Goal: Transaction & Acquisition: Purchase product/service

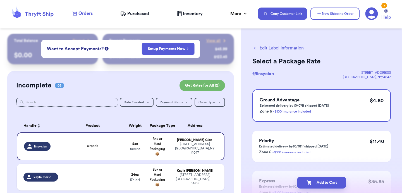
scroll to position [58, 0]
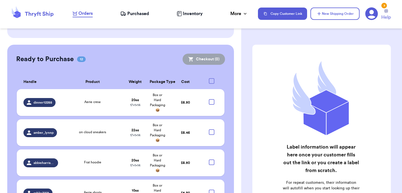
scroll to position [246, 0]
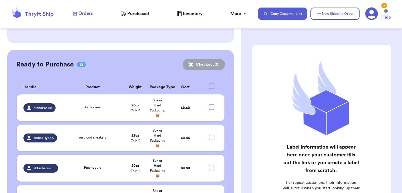
click at [211, 84] on div at bounding box center [212, 87] width 6 height 6
click at [211, 83] on input "checkbox" at bounding box center [211, 83] width 0 height 0
checkbox input "true"
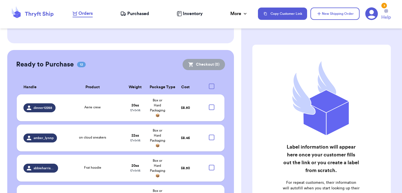
checkbox input "true"
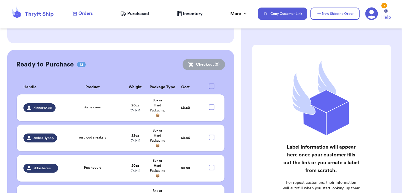
checkbox input "true"
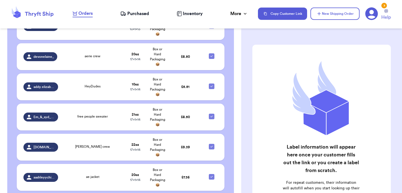
scroll to position [479, 0]
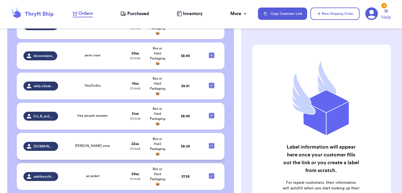
click at [211, 145] on icon at bounding box center [212, 146] width 2 height 2
click at [211, 143] on input "checkbox" at bounding box center [211, 143] width 0 height 0
checkbox input "false"
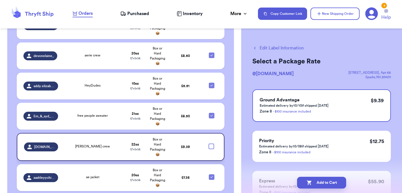
click at [265, 48] on button "Edit Label Information" at bounding box center [278, 48] width 51 height 7
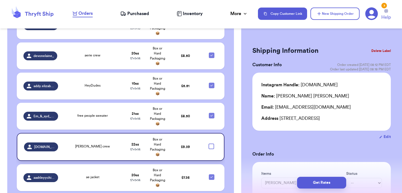
checkbox input "true"
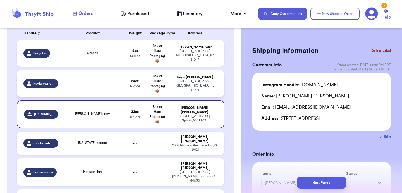
scroll to position [87, 0]
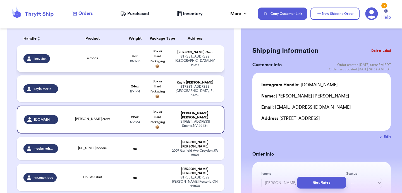
click at [134, 56] on strong "8 oz" at bounding box center [135, 55] width 6 height 3
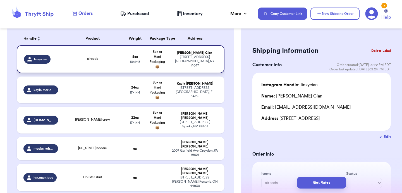
type input "airpods"
type input "0"
type input "8"
type input "13"
type input "10"
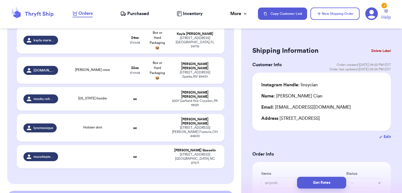
scroll to position [142, 0]
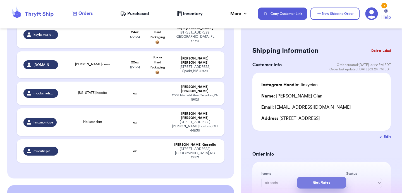
click at [309, 180] on button "Get Rates" at bounding box center [321, 183] width 49 height 12
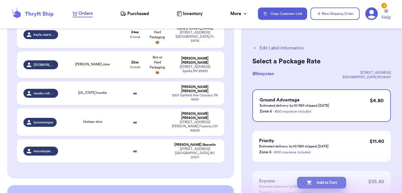
click at [313, 181] on button "Add to Cart" at bounding box center [321, 183] width 49 height 12
checkbox input "true"
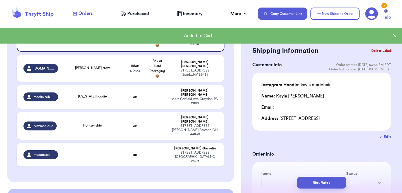
scroll to position [102, 0]
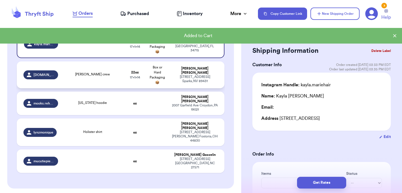
click at [176, 82] on td "[PERSON_NAME] [STREET_ADDRESS]" at bounding box center [197, 74] width 56 height 27
type input "[PERSON_NAME] crew"
type input "6"
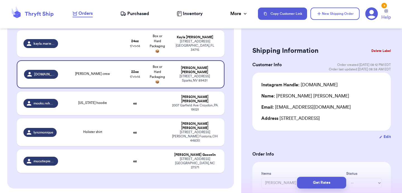
click at [376, 49] on button "Delete Label" at bounding box center [381, 51] width 24 height 12
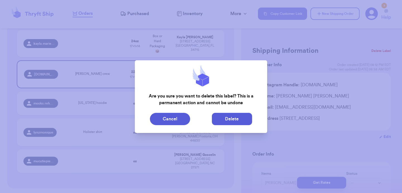
click at [247, 116] on button "Delete" at bounding box center [232, 119] width 40 height 12
type input "8"
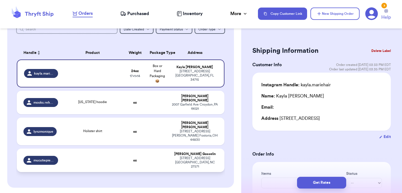
scroll to position [72, 0]
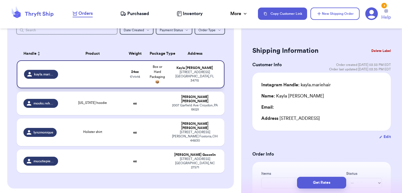
click at [170, 83] on td "[PERSON_NAME] [STREET_ADDRESS]" at bounding box center [197, 74] width 56 height 28
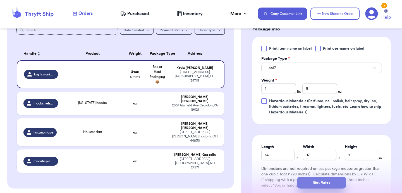
scroll to position [283, 0]
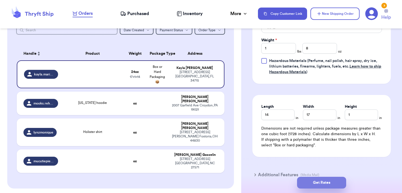
click at [316, 183] on button "Get Rates" at bounding box center [321, 183] width 49 height 12
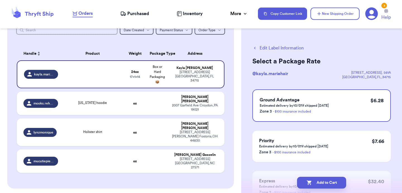
click at [316, 183] on button "Add to Cart" at bounding box center [321, 183] width 49 height 12
checkbox input "true"
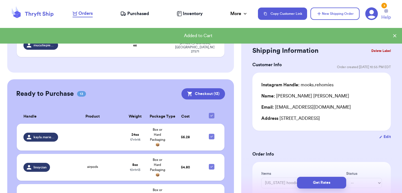
scroll to position [153, 0]
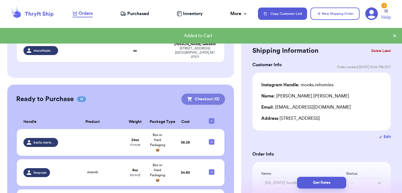
click at [208, 94] on button "Checkout ( 13 )" at bounding box center [204, 99] width 44 height 11
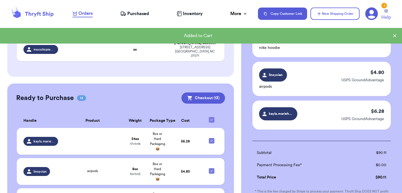
scroll to position [523, 0]
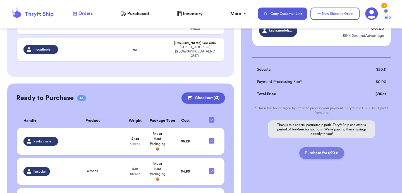
click at [326, 150] on button "Purchase for $90.11" at bounding box center [321, 153] width 45 height 12
checkbox input "false"
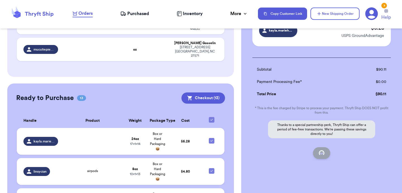
checkbox input "false"
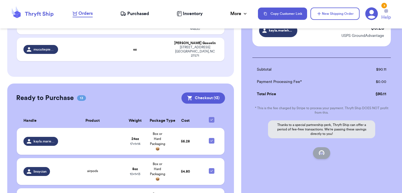
checkbox input "false"
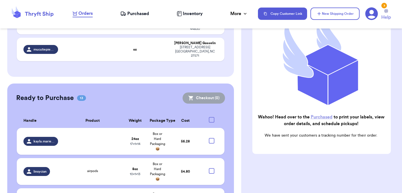
checkbox input "true"
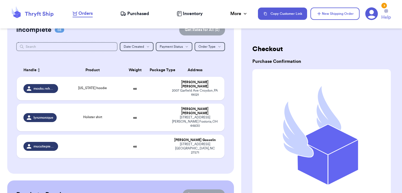
scroll to position [0, 0]
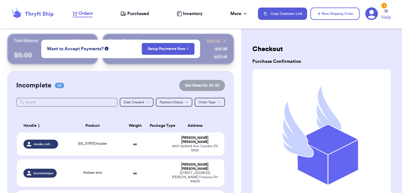
click at [149, 15] on div "Orders Purchased Inventory More Stats Completed Orders Payments Payouts" at bounding box center [163, 13] width 180 height 7
click at [145, 15] on span "Purchased" at bounding box center [138, 13] width 22 height 7
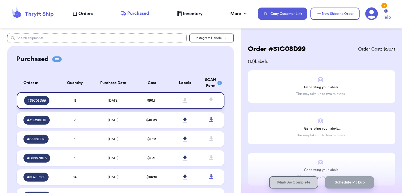
click at [157, 101] on td "$ 90.11" at bounding box center [151, 100] width 33 height 17
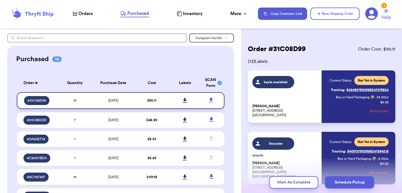
click at [184, 100] on icon at bounding box center [185, 100] width 4 height 5
click at [163, 118] on td "$ 48.59" at bounding box center [151, 120] width 33 height 16
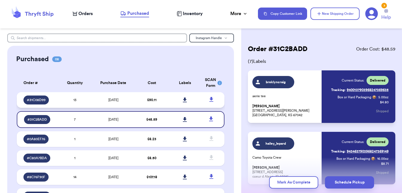
click at [138, 104] on td "$ 90.11" at bounding box center [151, 100] width 33 height 16
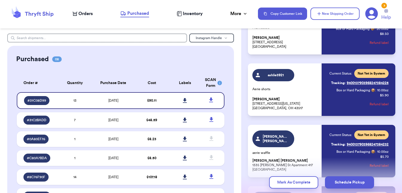
scroll to position [315, 0]
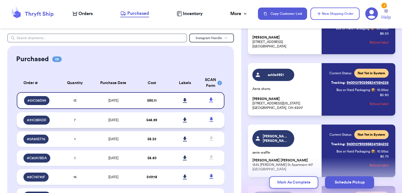
click at [168, 119] on td at bounding box center [184, 120] width 33 height 16
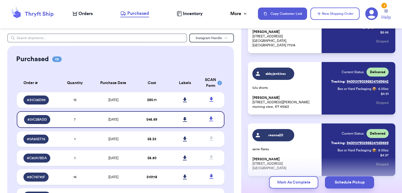
scroll to position [343, 0]
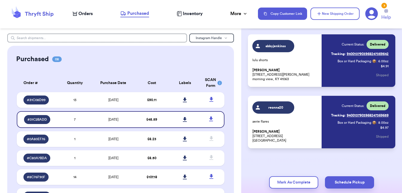
click at [88, 15] on span "Orders" at bounding box center [85, 13] width 14 height 7
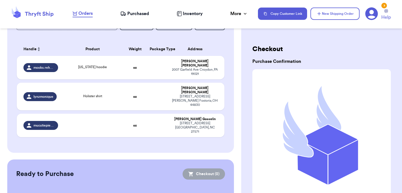
scroll to position [76, 0]
click at [118, 94] on div "Holister shirt" at bounding box center [93, 97] width 56 height 6
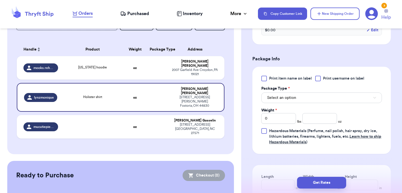
scroll to position [209, 0]
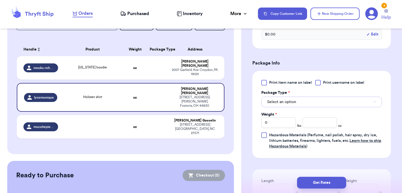
click at [298, 104] on button "Select an option" at bounding box center [321, 102] width 121 height 11
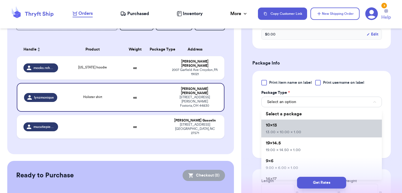
click at [292, 128] on li "10x13 13.00 x 10.00 x 1.00" at bounding box center [321, 129] width 121 height 18
type input "13"
type input "10"
type input "1"
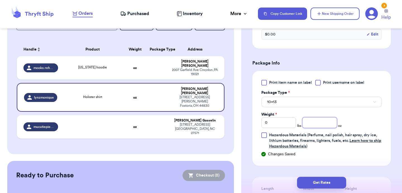
click at [316, 120] on input "number" at bounding box center [320, 122] width 35 height 11
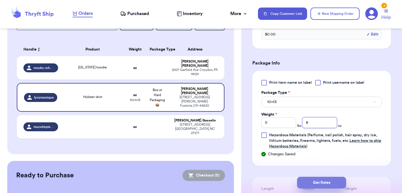
type input "8"
click at [320, 183] on button "Get Rates" at bounding box center [321, 183] width 49 height 12
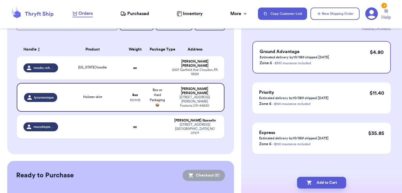
scroll to position [0, 0]
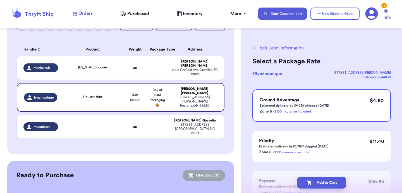
click at [320, 183] on button "Add to Cart" at bounding box center [321, 183] width 49 height 12
checkbox input "true"
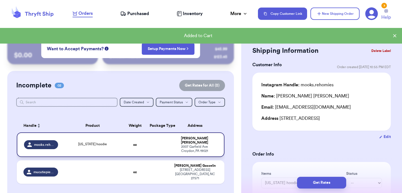
scroll to position [20, 0]
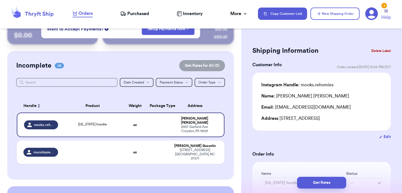
click at [352, 7] on div "Copy Customer Link New Shipping Order 3 Help" at bounding box center [326, 14] width 137 height 14
click at [342, 18] on button "New Shipping Order" at bounding box center [335, 14] width 49 height 12
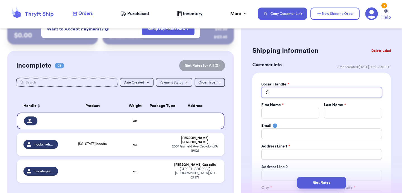
click at [288, 90] on input "Total Amount Paid" at bounding box center [321, 92] width 121 height 11
type input "b"
type input "br"
type input "bri"
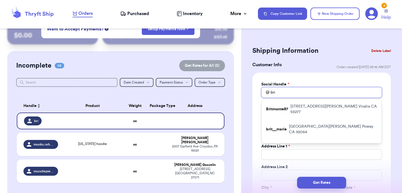
type input "brit"
type input "[PERSON_NAME]"
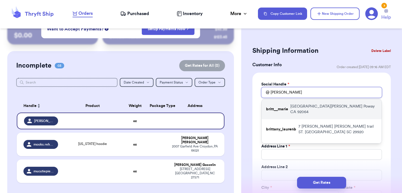
type input "[PERSON_NAME]"
click at [288, 106] on p "britt__marie" at bounding box center [277, 109] width 22 height 6
type input "britt__marie"
type input "[PERSON_NAME]"
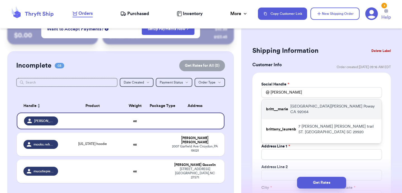
type input "[EMAIL_ADDRESS][DOMAIN_NAME]"
type input "[GEOGRAPHIC_DATA][PERSON_NAME]"
type input "Poway"
select select "CA"
type input "92064"
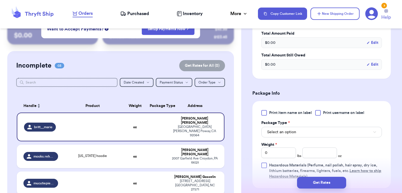
scroll to position [289, 0]
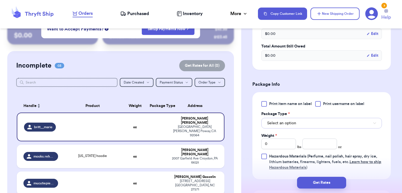
click at [286, 123] on span "Select an option" at bounding box center [281, 123] width 29 height 6
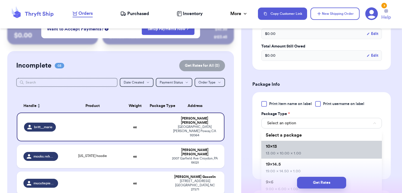
click at [283, 144] on li "10x13 13.00 x 10.00 x 1.00" at bounding box center [321, 150] width 121 height 18
type input "13"
type input "10"
type input "1"
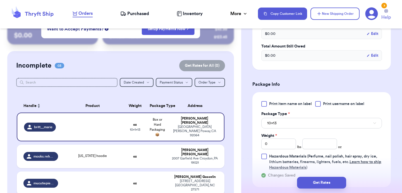
click at [308, 151] on div "Print item name on label Print username on label Package Type * 10x13 Weight * …" at bounding box center [321, 135] width 121 height 69
click at [312, 146] on input "number" at bounding box center [320, 144] width 35 height 11
type input "5"
click at [319, 181] on button "Get Rates" at bounding box center [321, 183] width 49 height 12
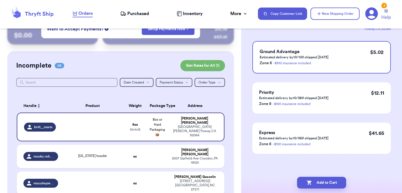
scroll to position [0, 0]
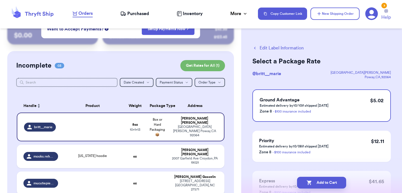
click at [319, 181] on button "Add to Cart" at bounding box center [321, 183] width 49 height 12
checkbox input "true"
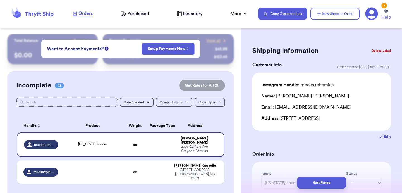
click at [329, 23] on header "Orders Purchased Inventory More Stats Completed Orders Payments Payouts Copy Cu…" at bounding box center [201, 14] width 402 height 28
click at [335, 12] on button "New Shipping Order" at bounding box center [335, 14] width 49 height 12
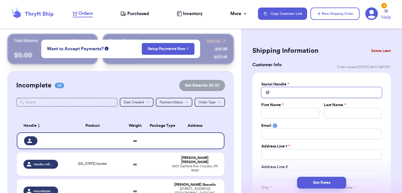
click at [285, 92] on input "Total Amount Paid" at bounding box center [321, 92] width 121 height 11
type input "k"
type input "ke"
type input "[PERSON_NAME]"
type input "kenl"
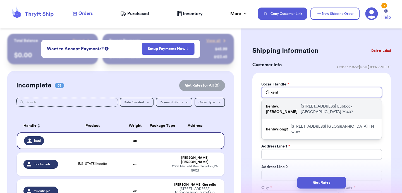
type input "kenl"
click at [288, 110] on div "kenley.[PERSON_NAME] [STREET_ADDRESS]" at bounding box center [322, 109] width 120 height 20
type input "kenley.[PERSON_NAME]"
type input "Kenley"
type input "[PERSON_NAME]"
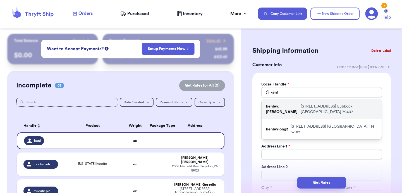
type input "[EMAIL_ADDRESS][DOMAIN_NAME]"
type input "[STREET_ADDRESS]"
type input "Apt 1-107"
type input "Lubbock"
select select "[GEOGRAPHIC_DATA]"
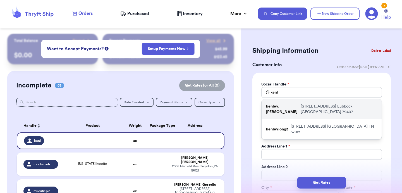
type input "79407"
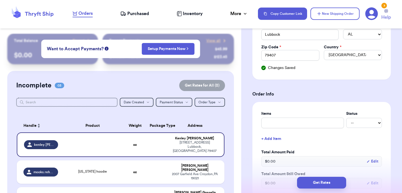
scroll to position [170, 0]
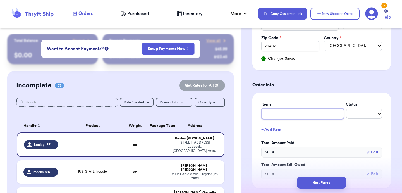
click at [279, 115] on input "text" at bounding box center [302, 113] width 83 height 11
type input "w"
type input "wi"
type input "wil"
type input "wilo"
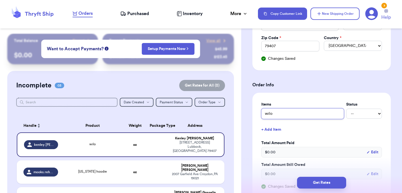
type input "wilo"
type input "[PERSON_NAME]"
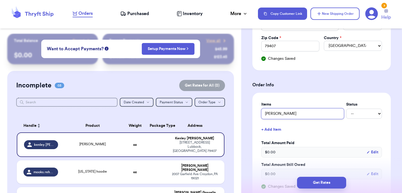
type input "[PERSON_NAME]"
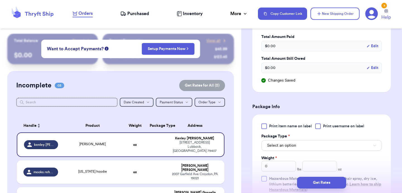
scroll to position [297, 0]
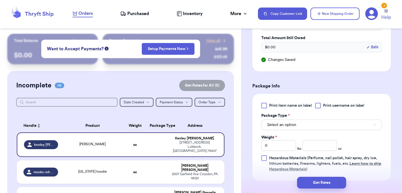
type input "[PERSON_NAME]"
click at [290, 122] on button "Select an option" at bounding box center [321, 125] width 121 height 11
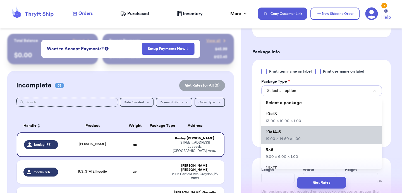
scroll to position [20, 0]
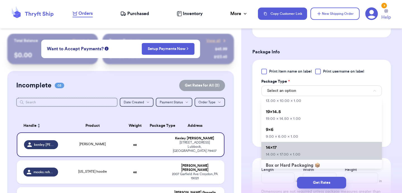
click at [286, 149] on li "14x17 14.00 x 17.00 x 1.00" at bounding box center [321, 151] width 121 height 18
type input "14"
type input "17"
type input "1"
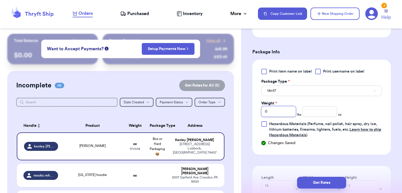
click at [286, 112] on input "0" at bounding box center [278, 111] width 35 height 11
type input "1"
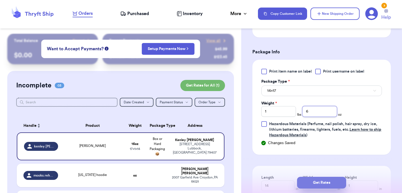
type input "6"
click at [314, 180] on button "Get Rates" at bounding box center [321, 183] width 49 height 12
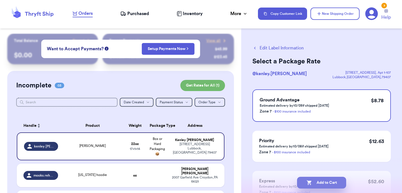
click at [319, 182] on button "Add to Cart" at bounding box center [321, 183] width 49 height 12
checkbox input "true"
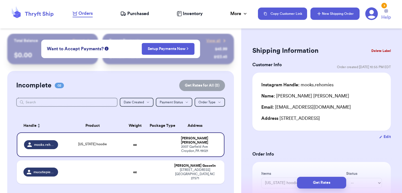
click at [327, 14] on button "New Shipping Order" at bounding box center [335, 14] width 49 height 12
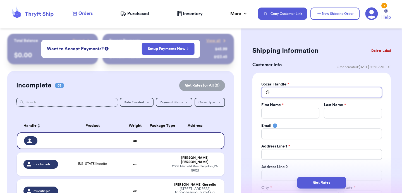
click at [287, 92] on input "Total Amount Paid" at bounding box center [321, 92] width 121 height 11
type input "0"
type input "00"
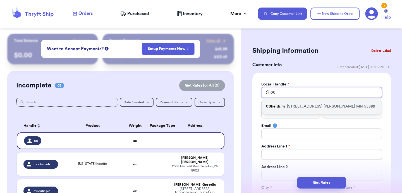
type input "00"
click at [285, 105] on div "00heidi.m [STREET_ADDRESS][PERSON_NAME]" at bounding box center [322, 106] width 120 height 15
type input "00heidi.m"
type input "[PERSON_NAME]"
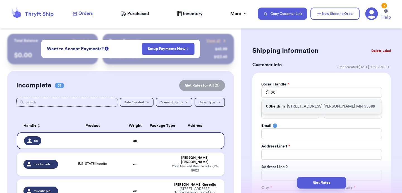
type input "[EMAIL_ADDRESS][DOMAIN_NAME]"
type input "[STREET_ADDRESS]"
type input "[PERSON_NAME]"
select select "MN"
type input "55389"
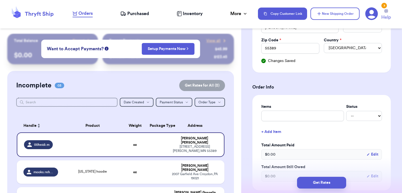
scroll to position [178, 0]
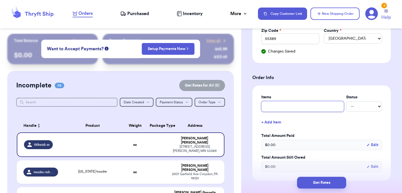
click at [284, 106] on input "text" at bounding box center [302, 106] width 83 height 11
type input "2"
type input "2 i"
type input "2 it"
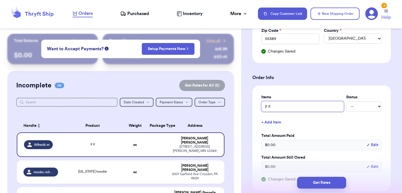
type input "2 ite"
type input "2 item"
type input "2 items"
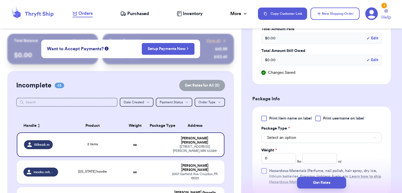
scroll to position [315, 0]
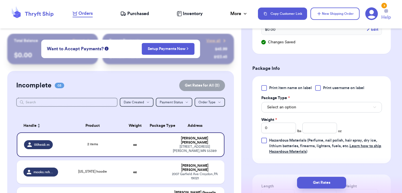
type input "2 items"
click at [301, 103] on button "Select an option" at bounding box center [321, 107] width 121 height 11
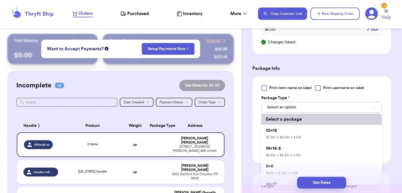
scroll to position [57, 0]
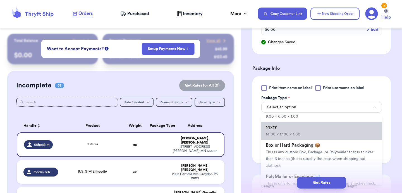
click at [281, 132] on li "14x17 14.00 x 17.00 x 1.00" at bounding box center [321, 131] width 121 height 18
type input "14"
type input "17"
type input "1"
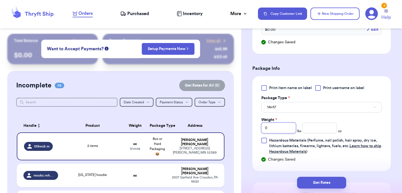
click at [278, 132] on input "0" at bounding box center [278, 128] width 35 height 11
type input "2"
click at [311, 180] on button "Get Rates" at bounding box center [321, 183] width 49 height 12
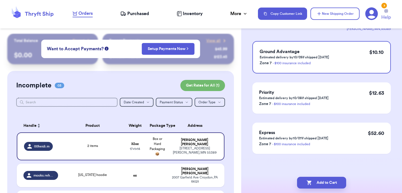
scroll to position [0, 0]
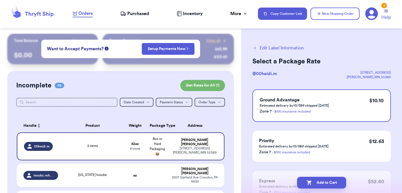
click at [311, 180] on icon "button" at bounding box center [310, 183] width 6 height 6
checkbox input "true"
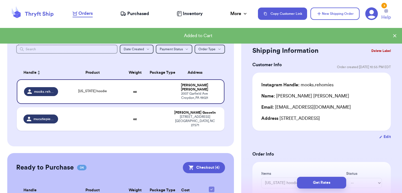
scroll to position [39, 0]
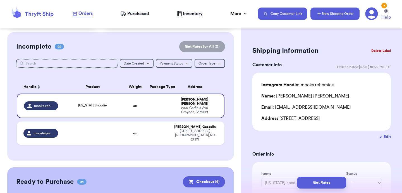
click at [330, 11] on button "New Shipping Order" at bounding box center [335, 14] width 49 height 12
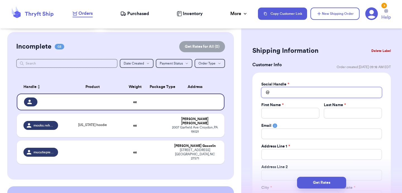
click at [285, 92] on input "Total Amount Paid" at bounding box center [321, 92] width 121 height 11
type input "n"
type input "ni"
type input "nic"
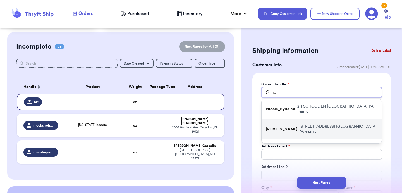
scroll to position [4, 0]
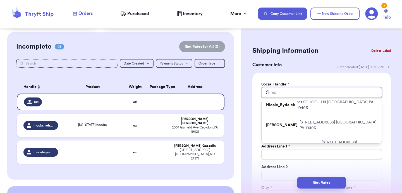
type input "nic"
click at [134, 14] on span "Purchased" at bounding box center [138, 13] width 22 height 7
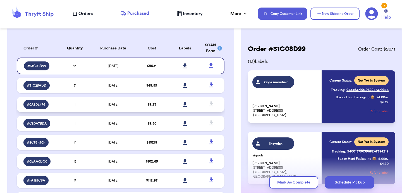
scroll to position [49, 0]
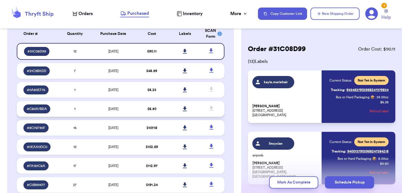
click at [124, 110] on td "[DATE]" at bounding box center [114, 109] width 44 height 16
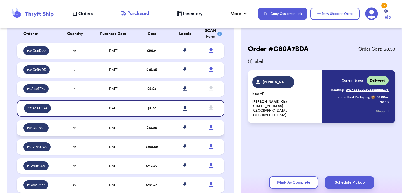
click at [146, 128] on td "$ 107.18" at bounding box center [151, 128] width 33 height 16
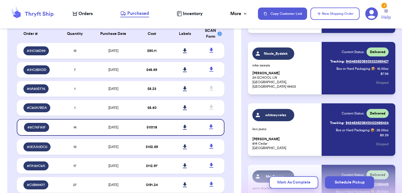
scroll to position [213, 0]
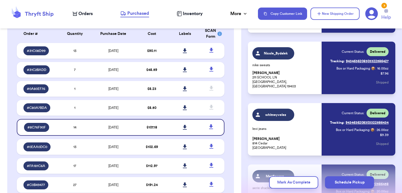
click at [91, 15] on span "Orders" at bounding box center [85, 13] width 14 height 7
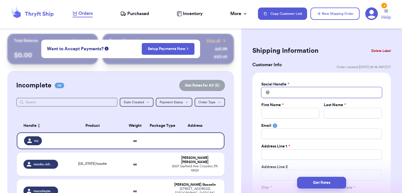
click at [288, 93] on input "Total Amount Paid" at bounding box center [321, 92] width 121 height 11
type input "n"
type input "noi"
type input "no"
type input "n"
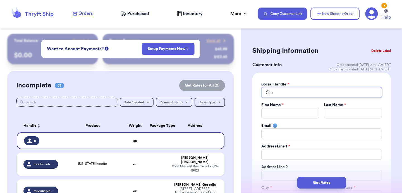
type input "ni"
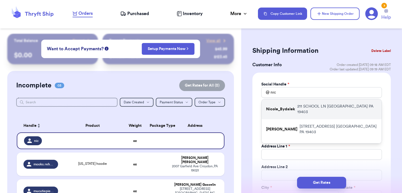
click at [293, 103] on div "Nicole_Bydalek [STREET_ADDRESS]" at bounding box center [322, 109] width 120 height 20
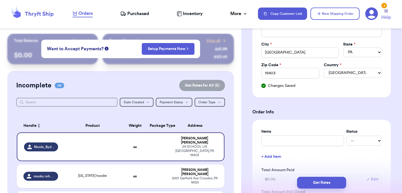
scroll to position [147, 0]
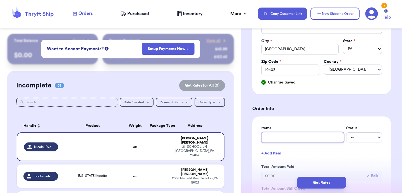
click at [299, 134] on input "text" at bounding box center [302, 137] width 83 height 11
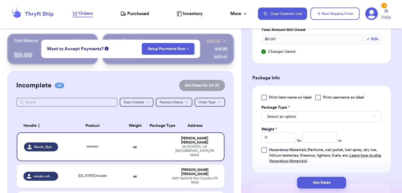
scroll to position [321, 0]
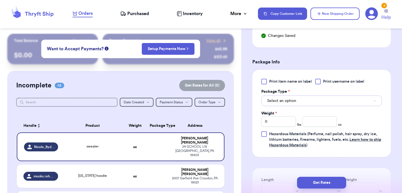
click at [310, 103] on button "Select an option" at bounding box center [321, 101] width 121 height 11
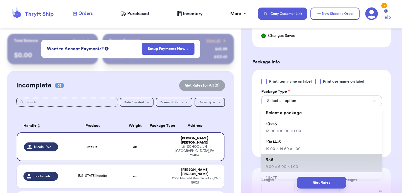
scroll to position [16, 0]
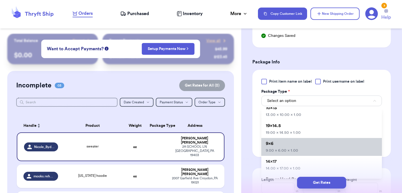
click at [296, 161] on li "14x17 14.00 x 17.00 x 1.00" at bounding box center [321, 165] width 121 height 18
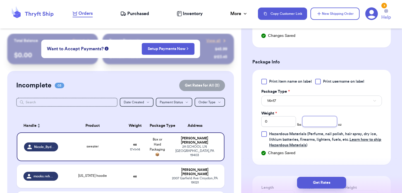
click at [312, 123] on input "number" at bounding box center [320, 121] width 35 height 11
click at [340, 179] on button "Get Rates" at bounding box center [321, 183] width 49 height 12
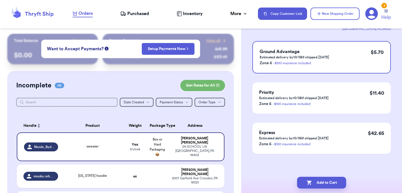
scroll to position [0, 0]
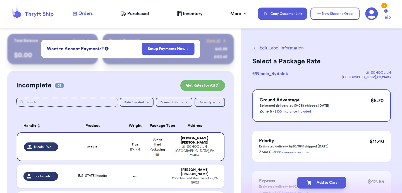
click at [340, 179] on button "Add to Cart" at bounding box center [321, 183] width 49 height 12
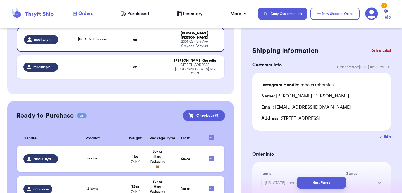
scroll to position [95, 0]
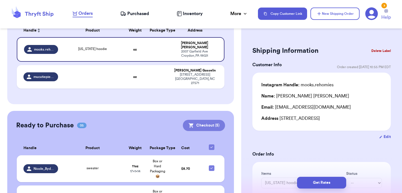
click at [208, 120] on button "Checkout ( 5 )" at bounding box center [204, 125] width 42 height 11
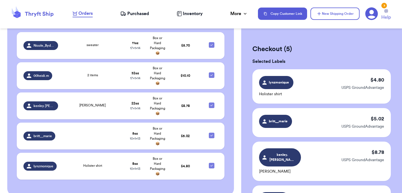
scroll to position [0, 0]
